Goal: Find specific page/section: Find specific page/section

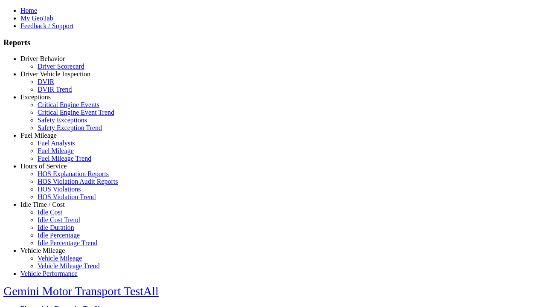
click at [49, 62] on link "Driver Behavior" at bounding box center [42, 58] width 44 height 7
click at [55, 70] on link "Driver Scorecard" at bounding box center [61, 66] width 47 height 7
